Goal: Task Accomplishment & Management: Manage account settings

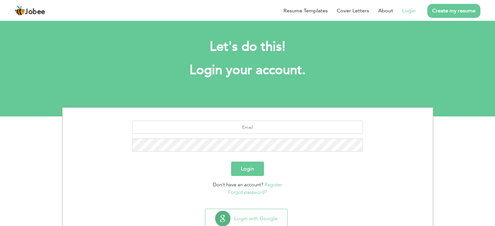
click at [407, 9] on link "Login" at bounding box center [408, 11] width 13 height 8
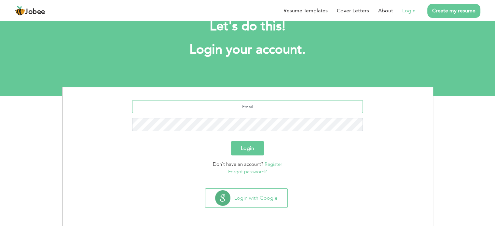
click at [276, 106] on input "text" at bounding box center [247, 106] width 231 height 13
click at [292, 110] on input "text" at bounding box center [247, 106] width 231 height 13
type input "aimench444@gmail.com"
click at [244, 149] on button "Login" at bounding box center [247, 148] width 33 height 14
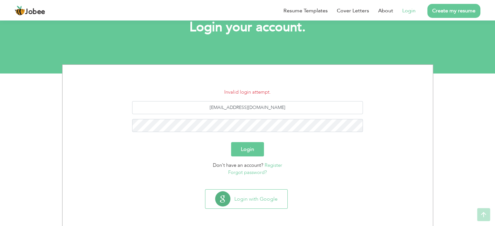
scroll to position [44, 0]
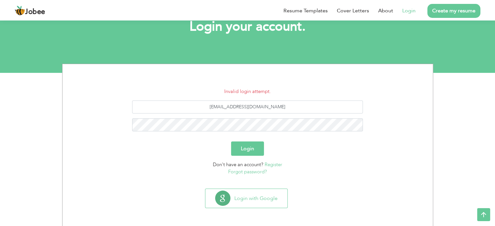
click at [243, 173] on link "Forgot password?" at bounding box center [247, 172] width 39 height 7
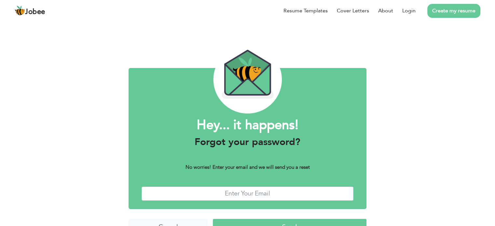
scroll to position [16, 0]
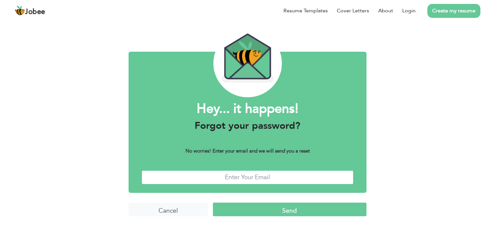
click at [266, 175] on input "text" at bounding box center [248, 178] width 212 height 14
type input "aimench444@gmail.com"
click at [268, 209] on input "Send" at bounding box center [290, 210] width 154 height 14
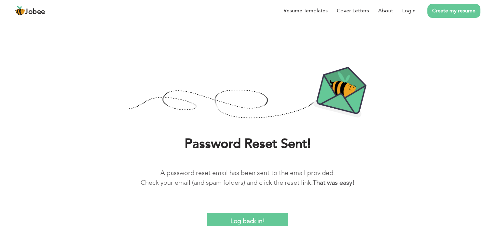
scroll to position [1, 0]
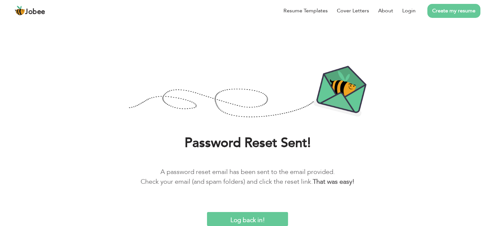
click at [248, 221] on input "Log back in!" at bounding box center [247, 219] width 81 height 14
click at [207, 212] on input "Log back in!" at bounding box center [247, 219] width 81 height 14
click at [412, 4] on li "Login" at bounding box center [404, 10] width 22 height 17
click at [410, 9] on link "Login" at bounding box center [408, 11] width 13 height 8
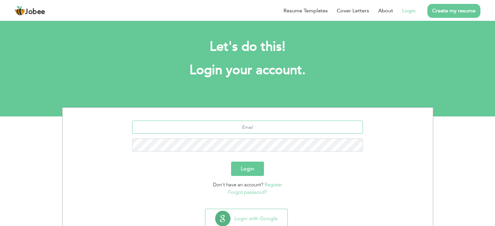
click at [253, 128] on input "text" at bounding box center [247, 127] width 231 height 13
type input "[EMAIL_ADDRESS][DOMAIN_NAME]"
click at [231, 162] on button "Login" at bounding box center [247, 169] width 33 height 14
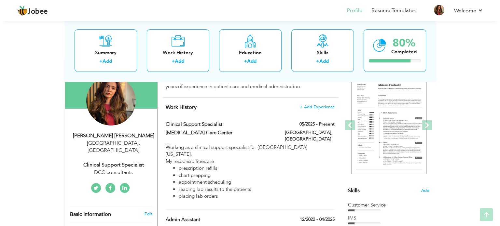
scroll to position [65, 0]
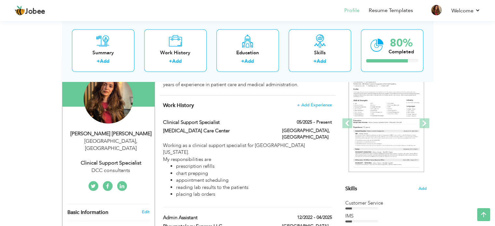
click at [118, 134] on div "Aimen Muddassar Chaudhary" at bounding box center [110, 133] width 87 height 7
type input "Aimen"
type input "Muddassar Chaudhary"
type input "03097326190"
select select "number:166"
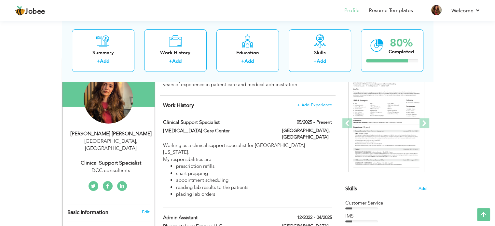
type input "Lahore"
select select "number:5"
type input "DCC consultants"
type input "Clinical Support Specialist"
type input "https://www.linkedin.com/in/aimen-muddassar-chaudhary-491898247?utm_source=shar…"
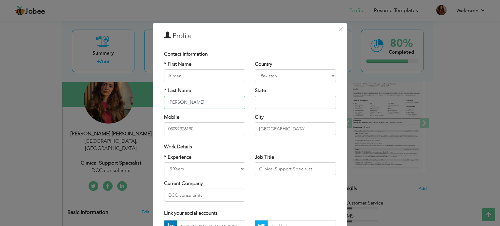
click at [192, 104] on input "Muddassar Chaudhary" at bounding box center [204, 102] width 81 height 13
drag, startPoint x: 230, startPoint y: 103, endPoint x: 143, endPoint y: 98, distance: 86.7
click at [143, 98] on div "× Profile Contact Information * First Name Aimen * Last Name Mobile" at bounding box center [250, 113] width 500 height 226
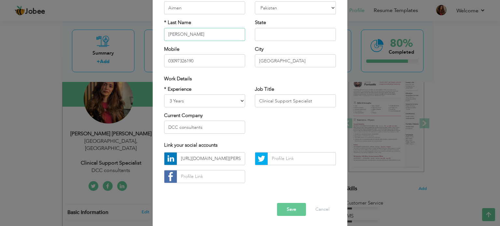
scroll to position [69, 0]
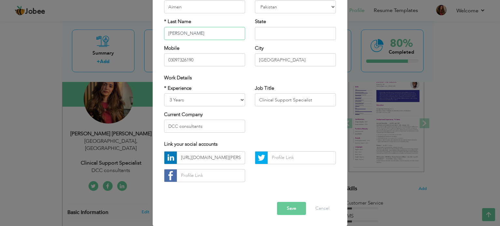
type input "Ibrahim"
click at [236, 157] on input "https://www.linkedin.com/in/aimen-muddassar-chaudhary-491898247?utm_source=shar…" at bounding box center [211, 157] width 68 height 13
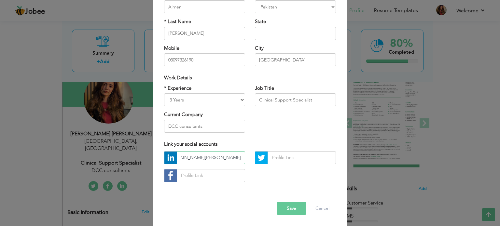
scroll to position [0, 252]
click at [218, 161] on input "https://www.linkedin.com/in/aimen-muddassar-chaudhary-491898247?utm_source=shar…" at bounding box center [211, 157] width 68 height 13
click at [218, 160] on input "https://www.linkedin.com/in/aimen-muddassar-chaudhary-491898247?utm_source=shar…" at bounding box center [211, 157] width 68 height 13
paste input "ibrahim-491898247/"
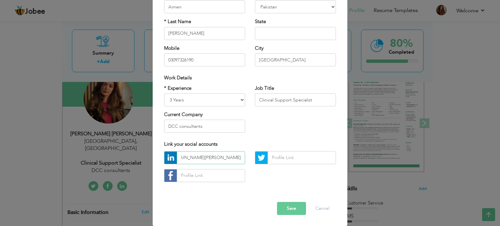
scroll to position [0, 52]
type input "https://www.linkedin.com/in/aimen-ibrahim-491898247/"
click at [286, 209] on button "Save" at bounding box center [291, 208] width 29 height 13
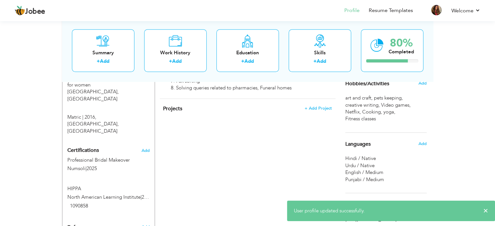
scroll to position [369, 0]
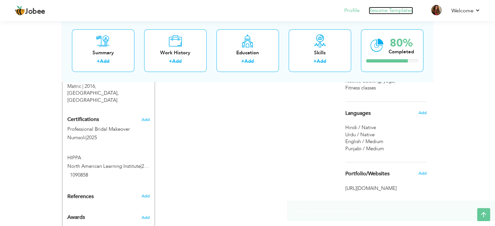
click at [389, 10] on link "Resume Templates" at bounding box center [391, 10] width 44 height 7
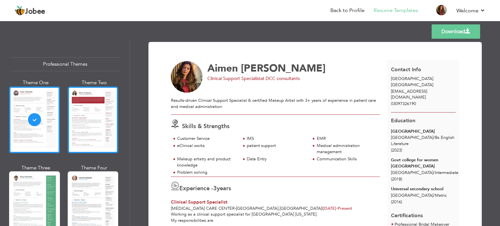
click at [106, 119] on div at bounding box center [93, 120] width 51 height 67
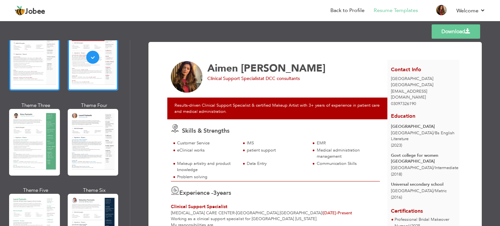
scroll to position [65, 0]
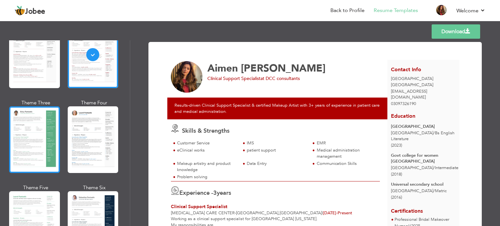
click at [26, 142] on div at bounding box center [34, 139] width 51 height 67
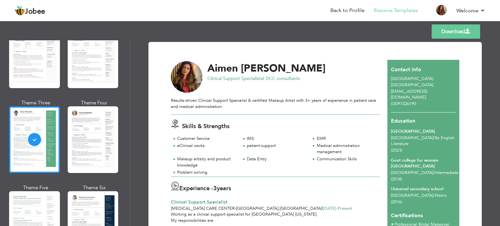
click at [461, 33] on link "Download" at bounding box center [456, 31] width 49 height 14
